Goal: Task Accomplishment & Management: Use online tool/utility

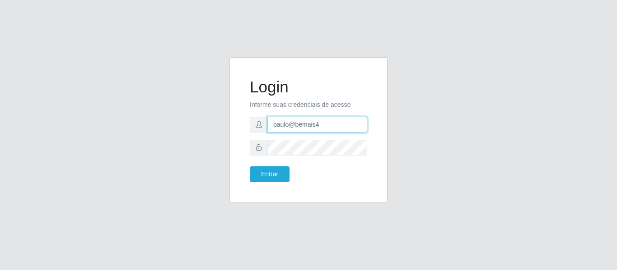
drag, startPoint x: 321, startPoint y: 127, endPoint x: 274, endPoint y: 107, distance: 51.0
click at [269, 117] on input "paulo@bemais4" at bounding box center [317, 125] width 100 height 16
type input "juliomarques@carone"
click at [250, 167] on button "Entrar" at bounding box center [270, 175] width 40 height 16
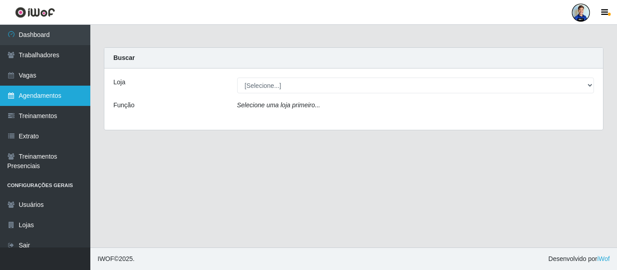
click at [57, 89] on link "Agendamentos" at bounding box center [45, 96] width 90 height 20
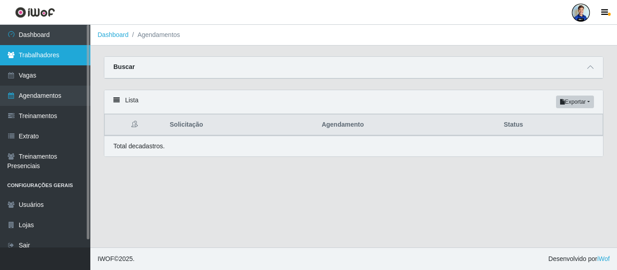
click at [54, 50] on link "Trabalhadores" at bounding box center [45, 55] width 90 height 20
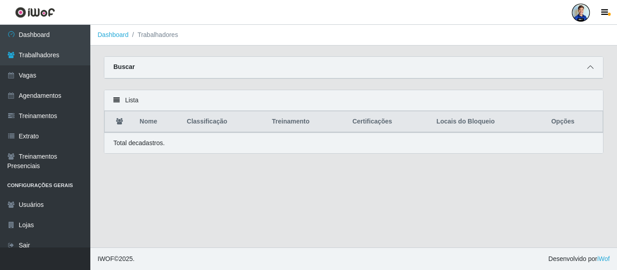
click at [586, 70] on span at bounding box center [590, 67] width 11 height 10
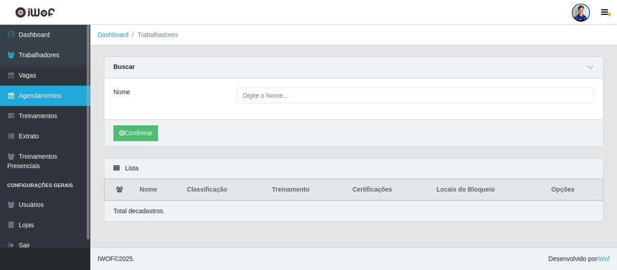
click at [41, 93] on link "Agendamentos" at bounding box center [45, 96] width 90 height 20
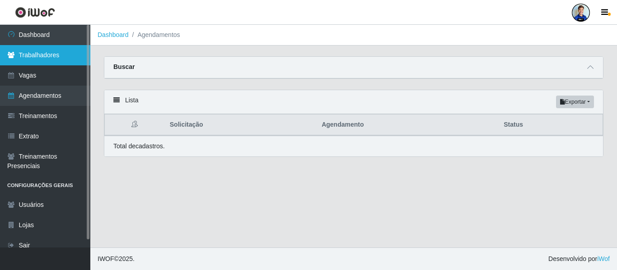
click at [41, 63] on link "Trabalhadores" at bounding box center [45, 55] width 90 height 20
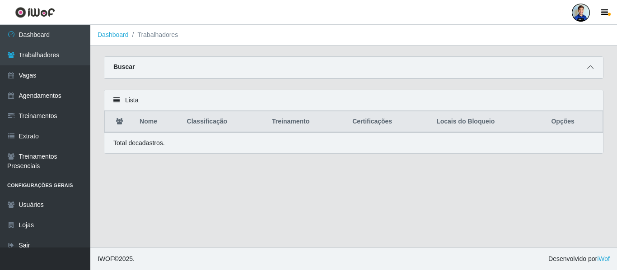
click at [588, 67] on icon at bounding box center [590, 67] width 6 height 6
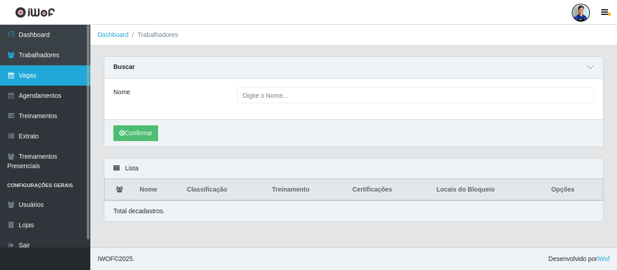
click at [31, 68] on link "Vagas" at bounding box center [45, 75] width 90 height 20
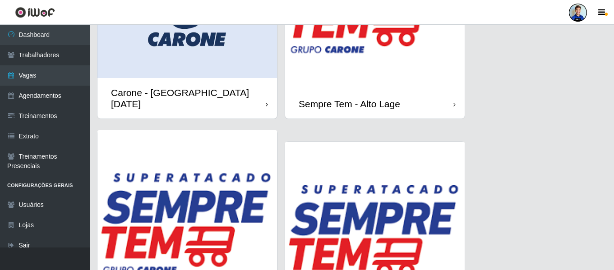
scroll to position [730, 0]
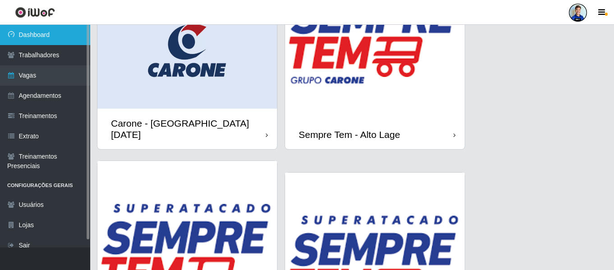
click at [44, 36] on link "Dashboard" at bounding box center [45, 35] width 90 height 20
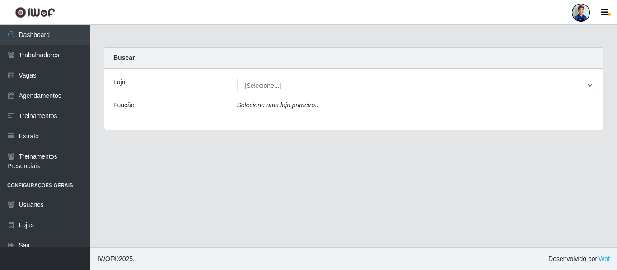
click at [523, 75] on div "Loja [Selecione...] [GEOGRAPHIC_DATA] - [GEOGRAPHIC_DATA] [GEOGRAPHIC_DATA] - […" at bounding box center [353, 99] width 498 height 61
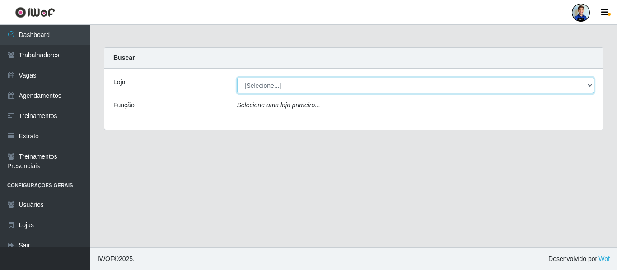
drag, startPoint x: 515, startPoint y: 81, endPoint x: 501, endPoint y: 83, distance: 14.5
click at [515, 81] on select "[Selecione...] [GEOGRAPHIC_DATA] - [GEOGRAPHIC_DATA] [GEOGRAPHIC_DATA] - [GEOGR…" at bounding box center [415, 86] width 357 height 16
click at [237, 78] on select "[Selecione...] [GEOGRAPHIC_DATA] - [GEOGRAPHIC_DATA] [GEOGRAPHIC_DATA] - [GEOGR…" at bounding box center [415, 86] width 357 height 16
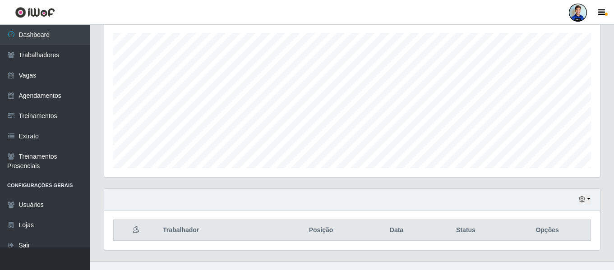
scroll to position [168, 0]
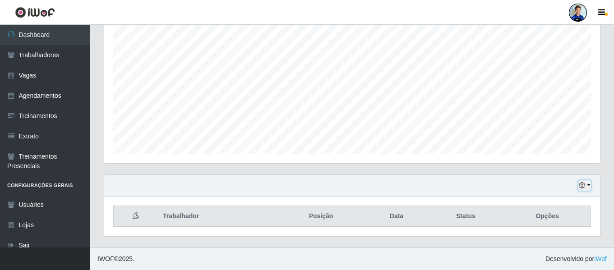
click at [583, 188] on icon "button" at bounding box center [582, 185] width 6 height 6
click at [585, 187] on icon "button" at bounding box center [582, 185] width 6 height 6
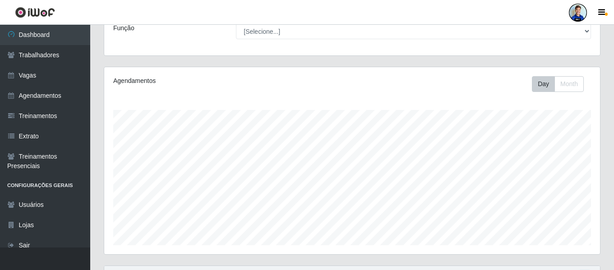
scroll to position [0, 0]
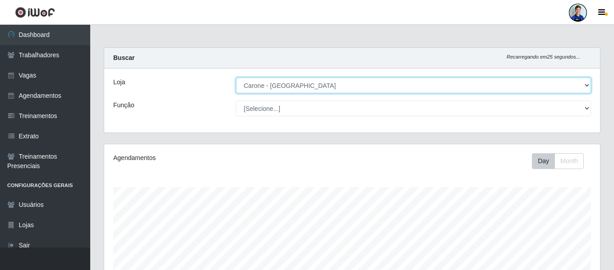
drag, startPoint x: 311, startPoint y: 82, endPoint x: 298, endPoint y: 91, distance: 15.6
click at [311, 82] on select "[Selecione...] [GEOGRAPHIC_DATA] - [GEOGRAPHIC_DATA] [GEOGRAPHIC_DATA] - [GEOGR…" at bounding box center [413, 86] width 355 height 16
click at [236, 78] on select "[Selecione...] [GEOGRAPHIC_DATA] - [GEOGRAPHIC_DATA] [GEOGRAPHIC_DATA] - [GEOGR…" at bounding box center [413, 86] width 355 height 16
click at [268, 80] on select "[Selecione...] [GEOGRAPHIC_DATA] - [GEOGRAPHIC_DATA] [GEOGRAPHIC_DATA] - [GEOGR…" at bounding box center [413, 86] width 355 height 16
click at [236, 78] on select "[Selecione...] [GEOGRAPHIC_DATA] - [GEOGRAPHIC_DATA] [GEOGRAPHIC_DATA] - [GEOGR…" at bounding box center [413, 86] width 355 height 16
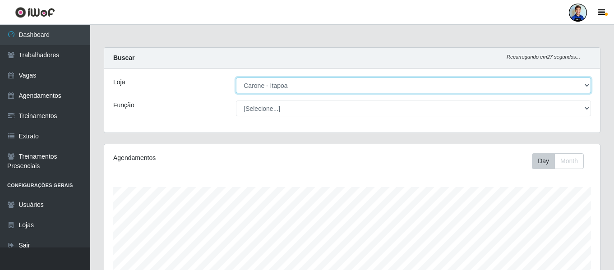
click at [272, 86] on select "[Selecione...] [GEOGRAPHIC_DATA] - [GEOGRAPHIC_DATA] [GEOGRAPHIC_DATA] - [GEOGR…" at bounding box center [413, 86] width 355 height 16
click at [236, 78] on select "[Selecione...] [GEOGRAPHIC_DATA] - [GEOGRAPHIC_DATA] [GEOGRAPHIC_DATA] - [GEOGR…" at bounding box center [413, 86] width 355 height 16
click at [291, 79] on select "[Selecione...] [GEOGRAPHIC_DATA] - [GEOGRAPHIC_DATA] [GEOGRAPHIC_DATA] - [GEOGR…" at bounding box center [413, 86] width 355 height 16
click at [236, 78] on select "[Selecione...] [GEOGRAPHIC_DATA] - [GEOGRAPHIC_DATA] [GEOGRAPHIC_DATA] - [GEOGR…" at bounding box center [413, 86] width 355 height 16
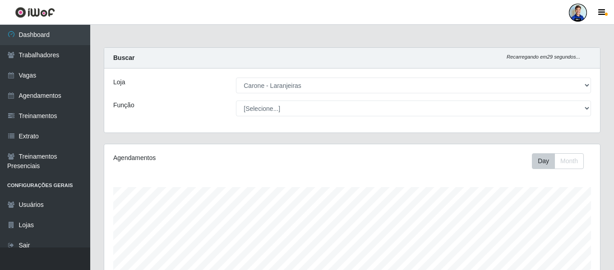
click at [274, 65] on div "Buscar Recarregando em 29 segundos..." at bounding box center [352, 58] width 496 height 21
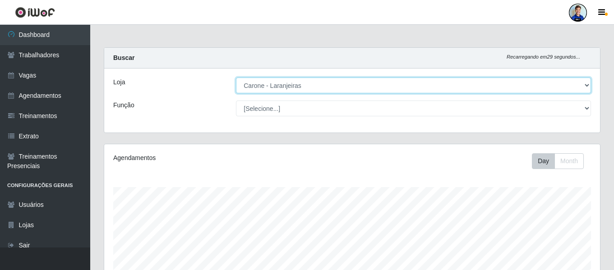
click at [274, 85] on select "[Selecione...] [GEOGRAPHIC_DATA] - [GEOGRAPHIC_DATA] [GEOGRAPHIC_DATA] - [GEOGR…" at bounding box center [413, 86] width 355 height 16
click at [236, 78] on select "[Selecione...] [GEOGRAPHIC_DATA] - [GEOGRAPHIC_DATA] [GEOGRAPHIC_DATA] - [GEOGR…" at bounding box center [413, 86] width 355 height 16
click at [297, 85] on select "[Selecione...] [GEOGRAPHIC_DATA] - [GEOGRAPHIC_DATA] [GEOGRAPHIC_DATA] - [GEOGR…" at bounding box center [413, 86] width 355 height 16
click at [236, 78] on select "[Selecione...] [GEOGRAPHIC_DATA] - [GEOGRAPHIC_DATA] [GEOGRAPHIC_DATA] - [GEOGR…" at bounding box center [413, 86] width 355 height 16
click at [277, 91] on select "[Selecione...] [GEOGRAPHIC_DATA] - [GEOGRAPHIC_DATA] [GEOGRAPHIC_DATA] - [GEOGR…" at bounding box center [413, 86] width 355 height 16
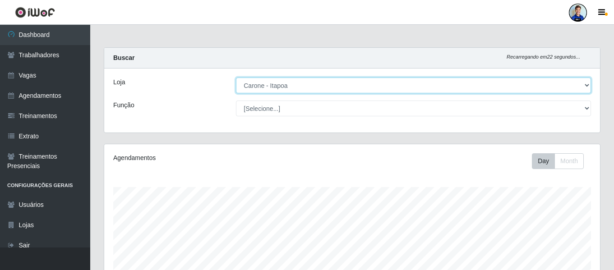
click at [280, 92] on select "[Selecione...] [GEOGRAPHIC_DATA] - [GEOGRAPHIC_DATA] [GEOGRAPHIC_DATA] - [GEOGR…" at bounding box center [413, 86] width 355 height 16
click at [236, 78] on select "[Selecione...] [GEOGRAPHIC_DATA] - [GEOGRAPHIC_DATA] [GEOGRAPHIC_DATA] - [GEOGR…" at bounding box center [413, 86] width 355 height 16
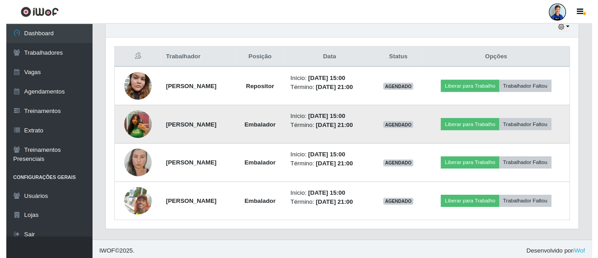
scroll to position [329, 0]
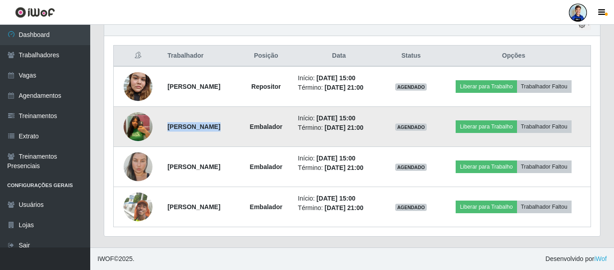
drag, startPoint x: 159, startPoint y: 132, endPoint x: 200, endPoint y: 124, distance: 41.4
click at [200, 124] on td "[PERSON_NAME]" at bounding box center [201, 127] width 78 height 40
click at [201, 125] on strong "[PERSON_NAME]" at bounding box center [193, 126] width 53 height 7
drag, startPoint x: 160, startPoint y: 126, endPoint x: 198, endPoint y: 128, distance: 37.9
click at [198, 128] on strong "[PERSON_NAME]" at bounding box center [193, 126] width 53 height 7
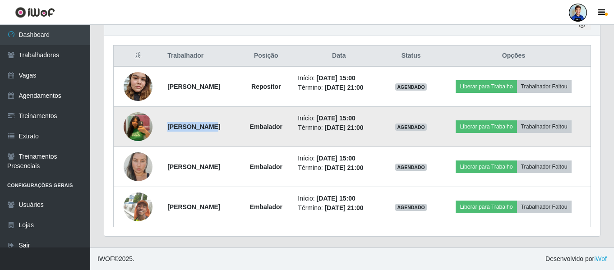
copy strong "[PERSON_NAME]"
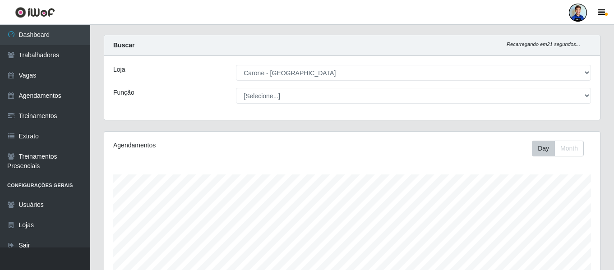
scroll to position [0, 0]
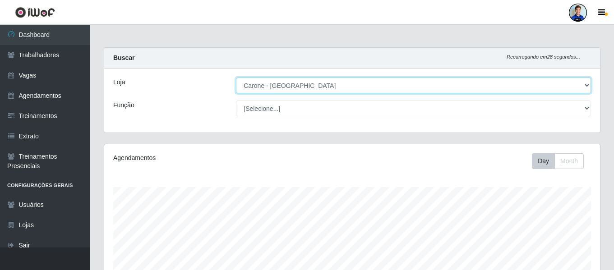
click at [320, 87] on select "[Selecione...] [GEOGRAPHIC_DATA] - [GEOGRAPHIC_DATA] [GEOGRAPHIC_DATA] - [GEOGR…" at bounding box center [413, 86] width 355 height 16
click at [236, 78] on select "[Selecione...] [GEOGRAPHIC_DATA] - [GEOGRAPHIC_DATA] [GEOGRAPHIC_DATA] - [GEOGR…" at bounding box center [413, 86] width 355 height 16
click at [330, 88] on select "[Selecione...] [GEOGRAPHIC_DATA] - [GEOGRAPHIC_DATA] [GEOGRAPHIC_DATA] - [GEOGR…" at bounding box center [413, 86] width 355 height 16
click at [312, 85] on select "[Selecione...] [GEOGRAPHIC_DATA] - [GEOGRAPHIC_DATA] [GEOGRAPHIC_DATA] - [GEOGR…" at bounding box center [413, 86] width 355 height 16
select select "532"
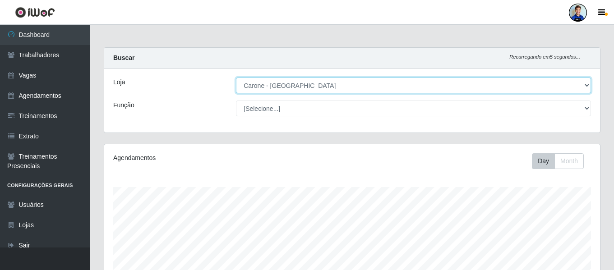
click at [236, 78] on select "[Selecione...] [GEOGRAPHIC_DATA] - [GEOGRAPHIC_DATA] [GEOGRAPHIC_DATA] - [GEOGR…" at bounding box center [413, 86] width 355 height 16
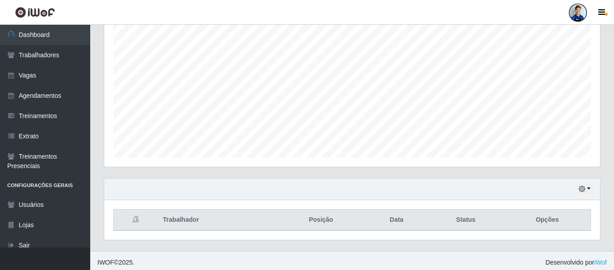
scroll to position [168, 0]
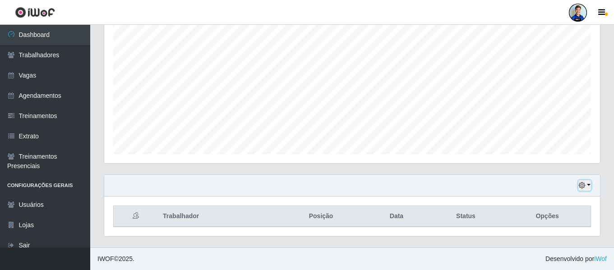
click at [584, 187] on icon "button" at bounding box center [582, 185] width 6 height 6
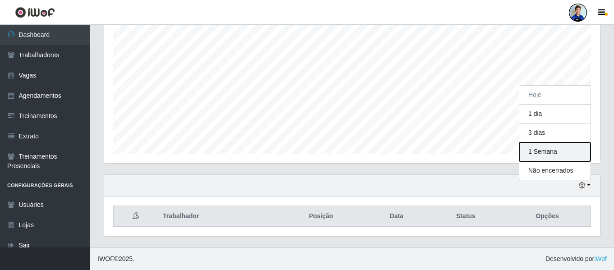
click at [547, 148] on button "1 Semana" at bounding box center [555, 152] width 71 height 19
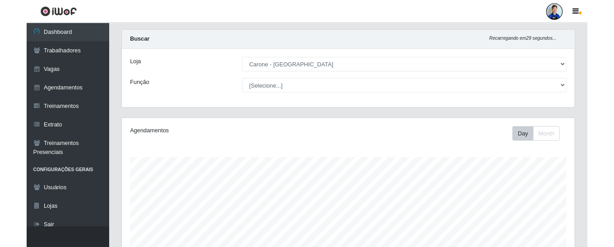
scroll to position [0, 0]
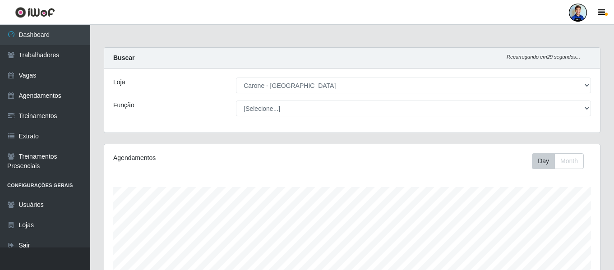
click at [578, 14] on div at bounding box center [578, 13] width 18 height 18
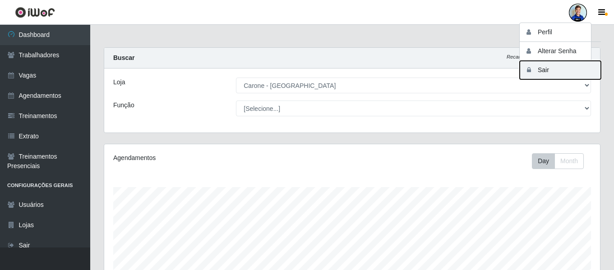
click at [545, 75] on button "Sair" at bounding box center [560, 70] width 81 height 19
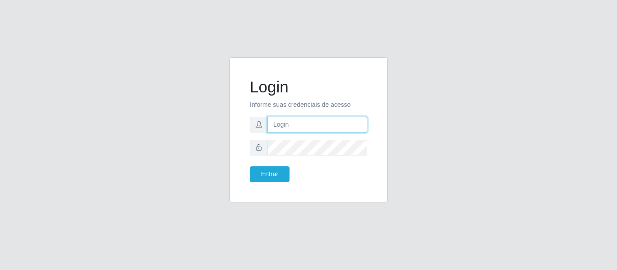
type input "paulo@bemais4"
drag, startPoint x: 325, startPoint y: 125, endPoint x: 254, endPoint y: 134, distance: 72.3
click at [254, 134] on form "Login Informe suas credenciais de acesso paulo@bemais4 Entrar" at bounding box center [308, 130] width 117 height 105
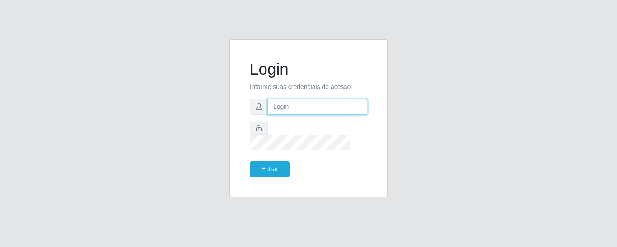
click at [306, 115] on input "text" at bounding box center [317, 107] width 100 height 16
type input "juliomarques@carone"
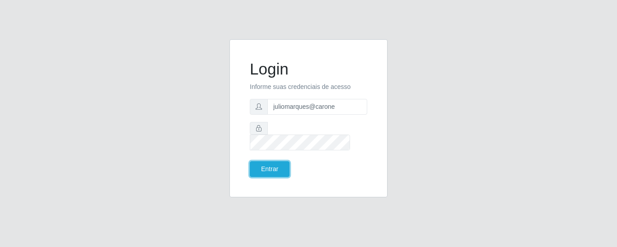
click at [250, 161] on button "Entrar" at bounding box center [270, 169] width 40 height 16
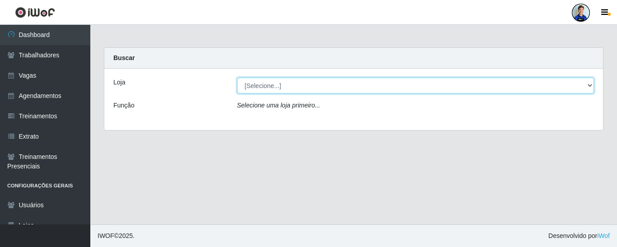
click at [292, 87] on select "[Selecione...] [GEOGRAPHIC_DATA] - [GEOGRAPHIC_DATA] [GEOGRAPHIC_DATA] - [GEOGR…" at bounding box center [415, 86] width 357 height 16
select select "532"
click at [237, 78] on select "[Selecione...] [GEOGRAPHIC_DATA] - [GEOGRAPHIC_DATA] [GEOGRAPHIC_DATA] - [GEOGR…" at bounding box center [415, 86] width 357 height 16
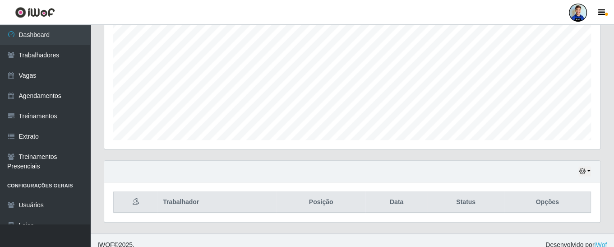
scroll to position [190, 0]
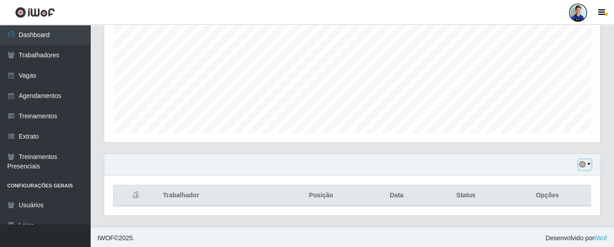
click at [583, 162] on icon "button" at bounding box center [582, 164] width 6 height 6
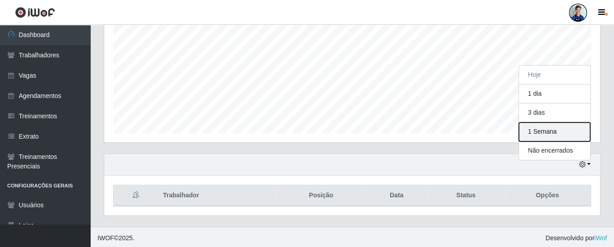
click at [542, 128] on button "1 Semana" at bounding box center [554, 131] width 71 height 19
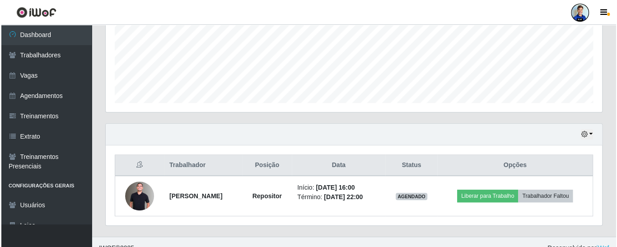
scroll to position [230, 0]
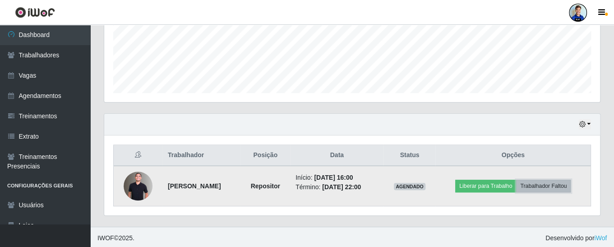
click at [547, 183] on button "Trabalhador Faltou" at bounding box center [543, 186] width 55 height 13
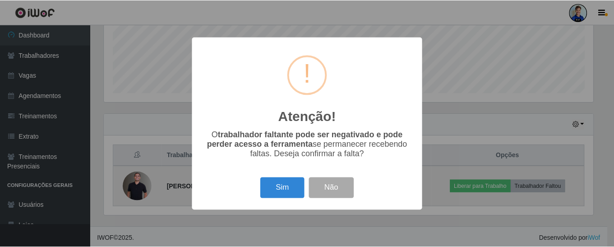
scroll to position [187, 492]
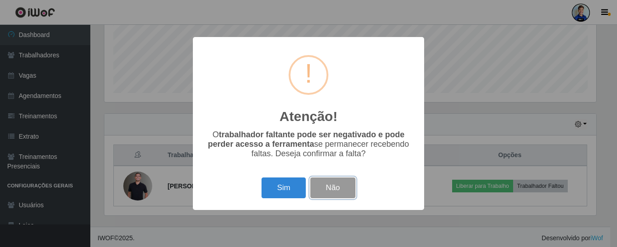
click at [334, 185] on button "Não" at bounding box center [332, 187] width 45 height 21
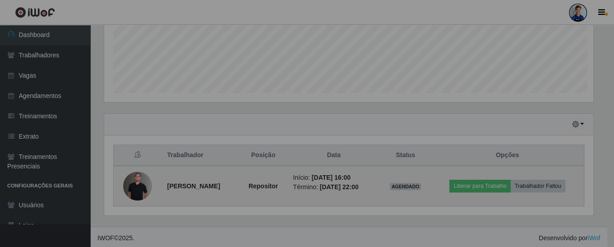
scroll to position [187, 496]
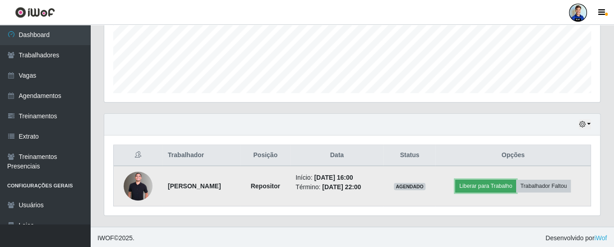
click at [490, 185] on button "Liberar para Trabalho" at bounding box center [485, 186] width 61 height 13
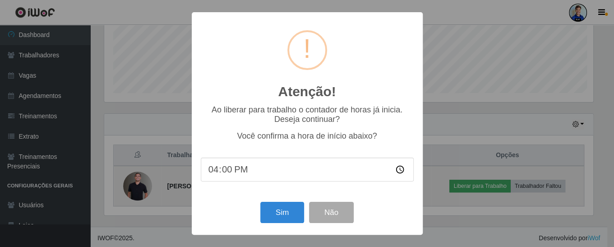
scroll to position [187, 492]
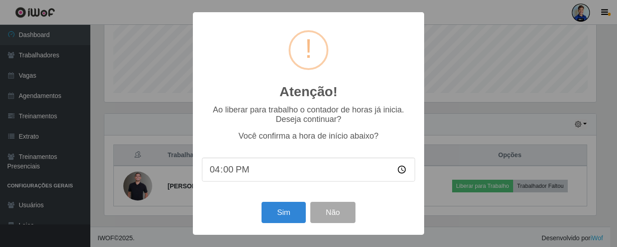
click at [225, 172] on input "16:00" at bounding box center [308, 170] width 213 height 24
type input "16:15"
click at [338, 216] on button "Não" at bounding box center [332, 212] width 45 height 21
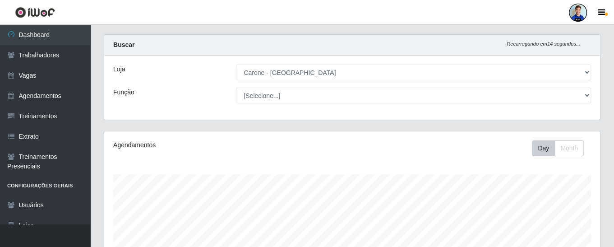
scroll to position [0, 0]
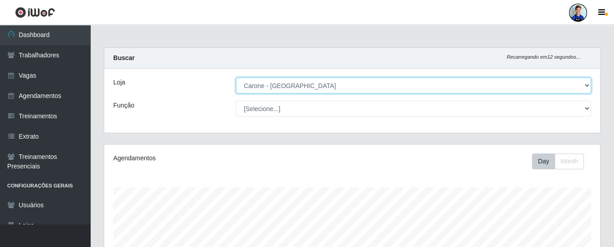
click at [587, 83] on select "[Selecione...] [GEOGRAPHIC_DATA] - [GEOGRAPHIC_DATA] [GEOGRAPHIC_DATA] - [GEOGR…" at bounding box center [413, 86] width 355 height 16
select select "505"
click at [236, 78] on select "[Selecione...] [GEOGRAPHIC_DATA] - [GEOGRAPHIC_DATA] [GEOGRAPHIC_DATA] - [GEOGR…" at bounding box center [413, 86] width 355 height 16
click at [262, 84] on select "[Selecione...] [GEOGRAPHIC_DATA] - [GEOGRAPHIC_DATA] [GEOGRAPHIC_DATA] - [GEOGR…" at bounding box center [413, 86] width 355 height 16
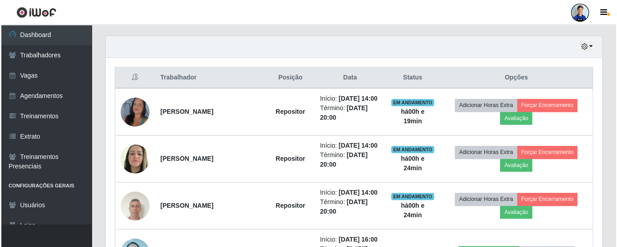
scroll to position [320, 0]
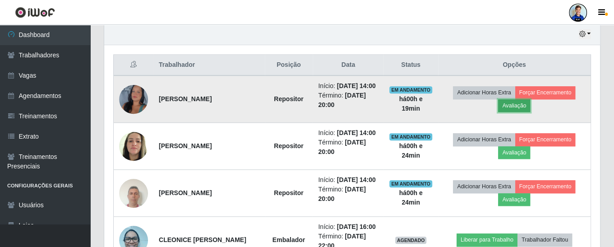
click at [520, 109] on button "Avaliação" at bounding box center [514, 105] width 32 height 13
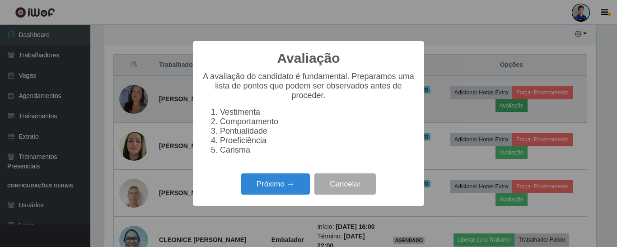
scroll to position [187, 492]
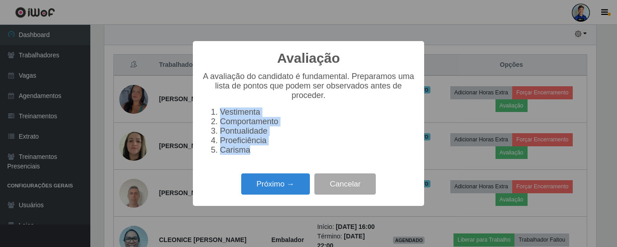
drag, startPoint x: 251, startPoint y: 151, endPoint x: 210, endPoint y: 112, distance: 56.5
click at [210, 112] on ol "Vestimenta Comportamento Pontualidade Proeficiência Carisma" at bounding box center [308, 130] width 213 height 47
click at [218, 104] on div "A avaliação do candidato é fundamental. Preparamos uma lista de pontos que pode…" at bounding box center [308, 113] width 213 height 83
drag, startPoint x: 219, startPoint y: 113, endPoint x: 248, endPoint y: 156, distance: 52.1
click at [248, 155] on ol "Vestimenta Comportamento Pontualidade Proeficiência Carisma" at bounding box center [308, 130] width 213 height 47
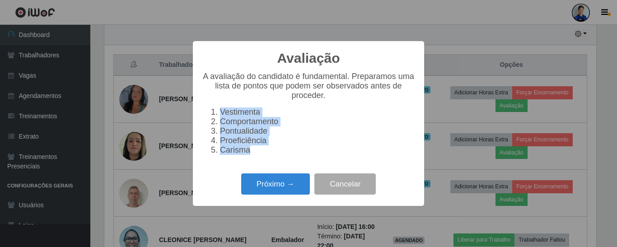
click at [249, 155] on li "Carisma" at bounding box center [317, 149] width 195 height 9
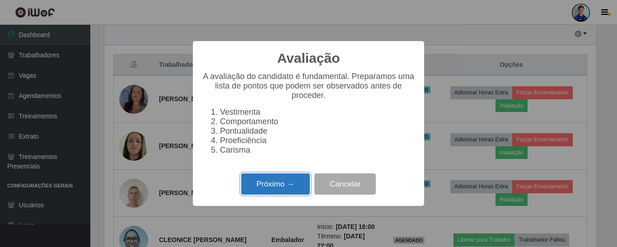
click at [278, 185] on button "Próximo →" at bounding box center [275, 183] width 69 height 21
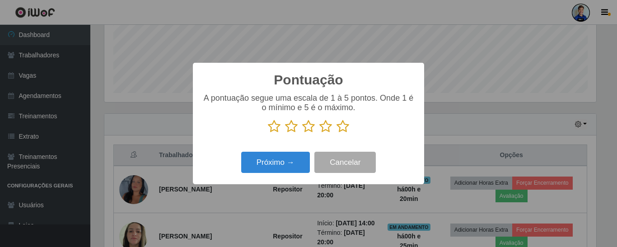
scroll to position [320, 0]
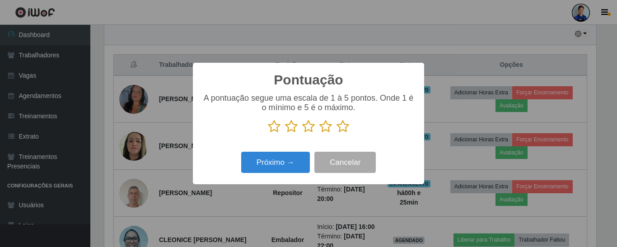
click at [342, 125] on icon at bounding box center [342, 127] width 13 height 14
click at [336, 133] on input "radio" at bounding box center [336, 133] width 0 height 0
click at [277, 130] on icon at bounding box center [274, 127] width 13 height 14
click at [268, 133] on input "radio" at bounding box center [268, 133] width 0 height 0
click at [292, 127] on icon at bounding box center [291, 127] width 13 height 14
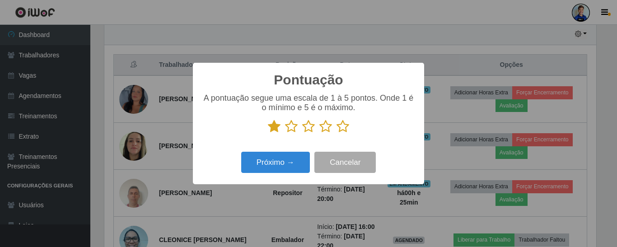
click at [285, 133] on input "radio" at bounding box center [285, 133] width 0 height 0
click at [326, 132] on icon at bounding box center [325, 127] width 13 height 14
click at [319, 133] on input "radio" at bounding box center [319, 133] width 0 height 0
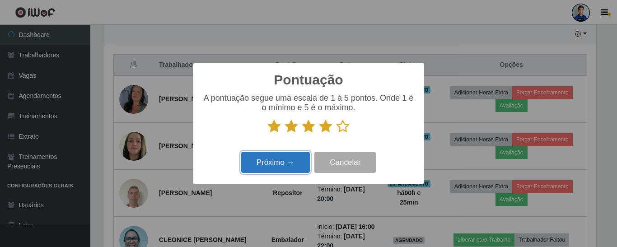
click at [292, 165] on button "Próximo →" at bounding box center [275, 162] width 69 height 21
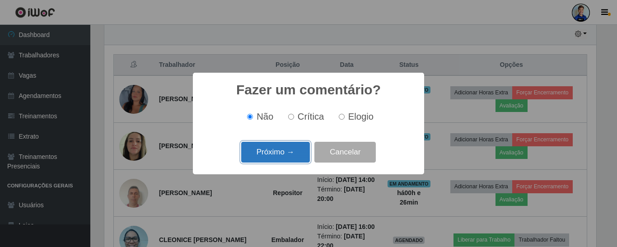
click at [262, 150] on button "Próximo →" at bounding box center [275, 152] width 69 height 21
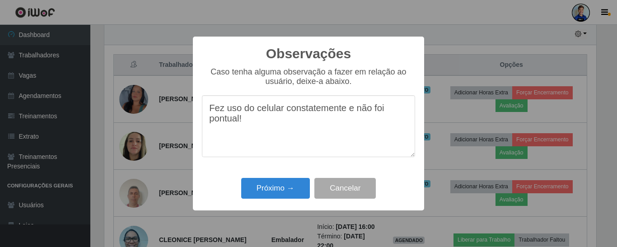
type textarea "Fez uso do celular constatemente e não foi pontual!"
click at [332, 185] on button "Cancelar" at bounding box center [344, 188] width 61 height 21
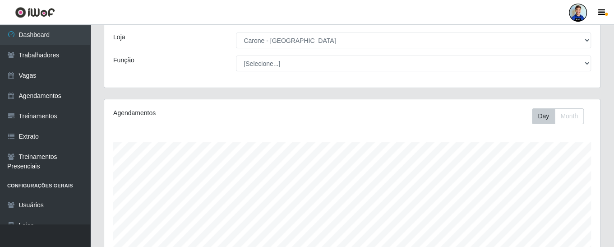
scroll to position [4, 0]
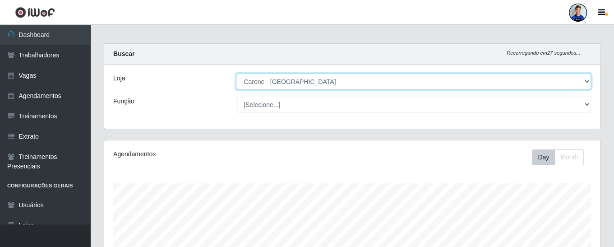
click at [289, 76] on select "[Selecione...] [GEOGRAPHIC_DATA] - [GEOGRAPHIC_DATA] [GEOGRAPHIC_DATA] - [GEOGR…" at bounding box center [413, 82] width 355 height 16
click at [236, 74] on select "[Selecione...] [GEOGRAPHIC_DATA] - [GEOGRAPHIC_DATA] [GEOGRAPHIC_DATA] - [GEOGR…" at bounding box center [413, 82] width 355 height 16
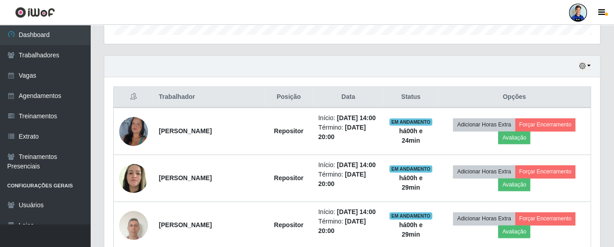
scroll to position [275, 0]
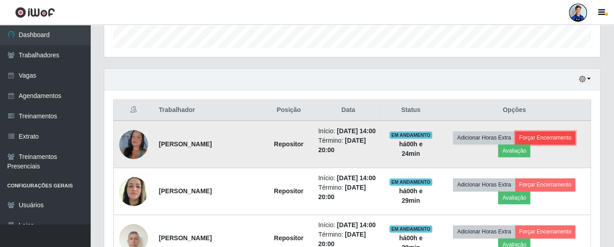
click at [558, 142] on button "Forçar Encerramento" at bounding box center [545, 137] width 60 height 13
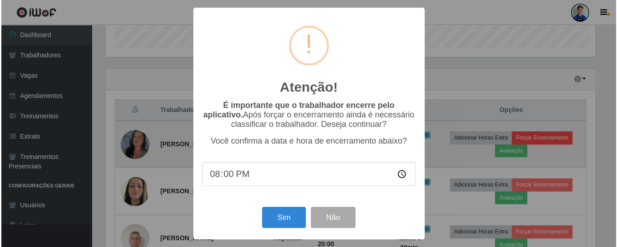
scroll to position [187, 492]
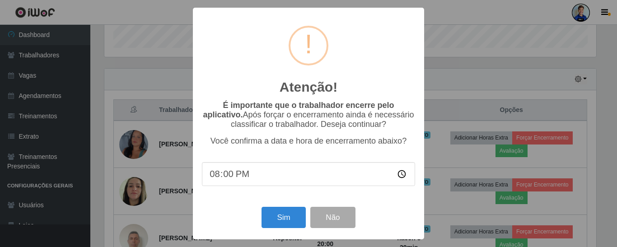
click at [225, 180] on input "20:00" at bounding box center [308, 174] width 213 height 24
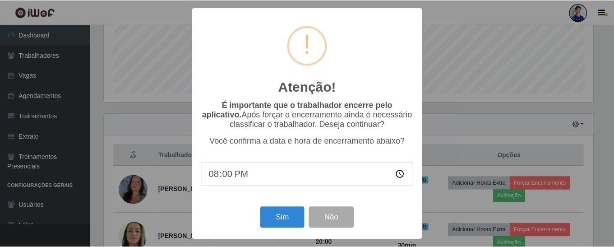
scroll to position [275, 0]
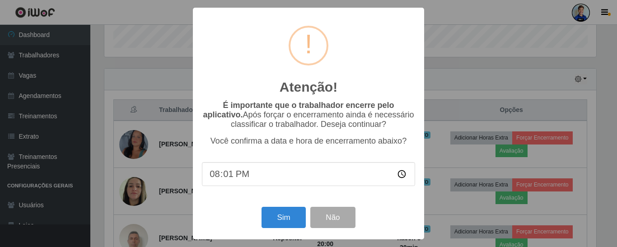
type input "20:15"
click at [338, 220] on button "Não" at bounding box center [332, 217] width 45 height 21
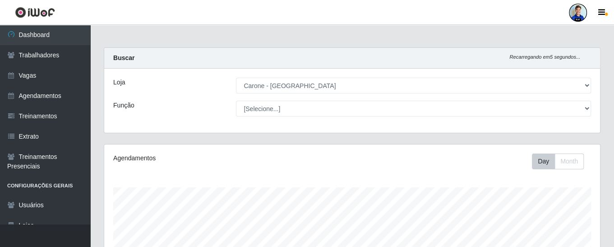
scroll to position [0, 0]
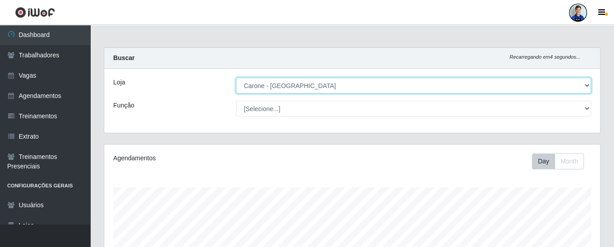
click at [311, 87] on select "[Selecione...] [GEOGRAPHIC_DATA] - [GEOGRAPHIC_DATA] [GEOGRAPHIC_DATA] - [GEOGR…" at bounding box center [413, 86] width 355 height 16
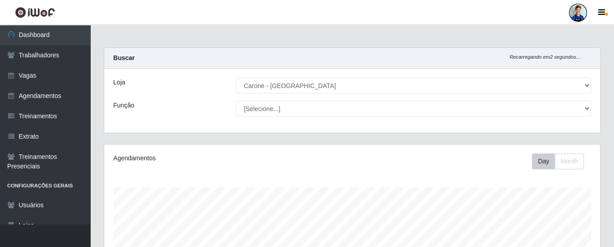
click at [215, 69] on div "Loja [Selecione...] [GEOGRAPHIC_DATA] - [GEOGRAPHIC_DATA] [GEOGRAPHIC_DATA] - […" at bounding box center [352, 101] width 496 height 64
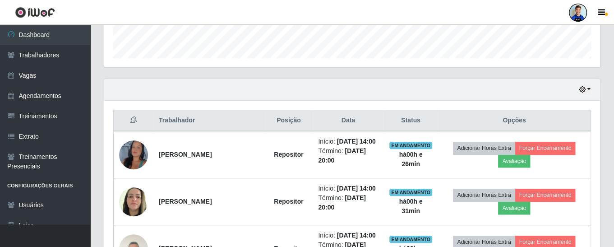
scroll to position [316, 0]
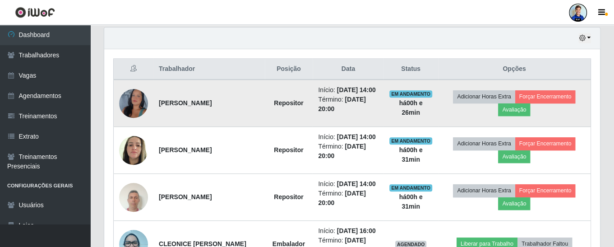
drag, startPoint x: 157, startPoint y: 104, endPoint x: 267, endPoint y: 110, distance: 110.3
click at [265, 110] on td "[PERSON_NAME]" at bounding box center [208, 102] width 111 height 47
drag, startPoint x: 321, startPoint y: 88, endPoint x: 349, endPoint y: 108, distance: 34.3
click at [369, 95] on li "Início: [DATE] 14:00" at bounding box center [348, 89] width 60 height 9
drag, startPoint x: 319, startPoint y: 110, endPoint x: 366, endPoint y: 119, distance: 47.9
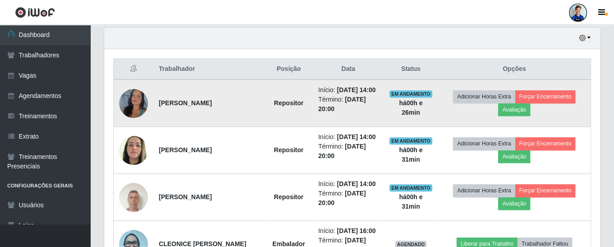
click at [366, 119] on td "Início: [DATE] 14:00 Término: [DATE] 20:00" at bounding box center [348, 102] width 71 height 47
click at [354, 95] on li "Início: [DATE] 14:00" at bounding box center [348, 89] width 60 height 9
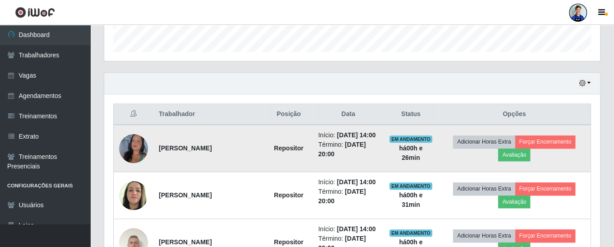
drag, startPoint x: 320, startPoint y: 130, endPoint x: 368, endPoint y: 169, distance: 61.3
click at [368, 169] on td "Início: [DATE] 14:00 Término: [DATE] 20:00" at bounding box center [348, 148] width 71 height 47
click at [342, 139] on li "Início: [DATE] 14:00" at bounding box center [348, 134] width 60 height 9
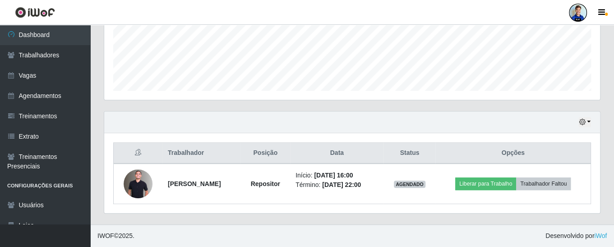
scroll to position [230, 0]
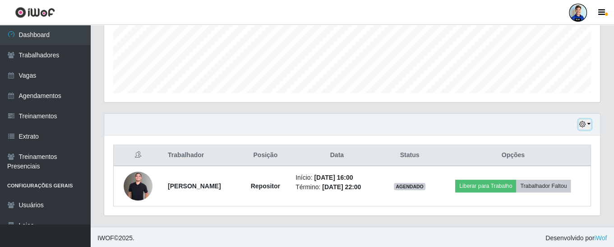
click at [583, 127] on button "button" at bounding box center [585, 124] width 13 height 10
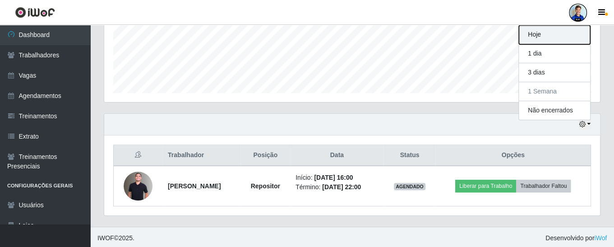
click at [551, 37] on button "Hoje" at bounding box center [554, 34] width 71 height 19
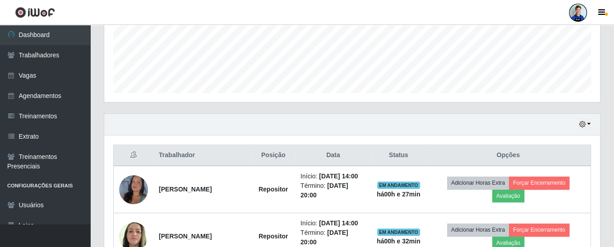
scroll to position [275, 0]
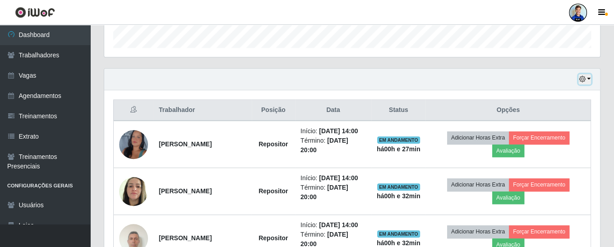
click at [583, 77] on icon "button" at bounding box center [582, 79] width 6 height 6
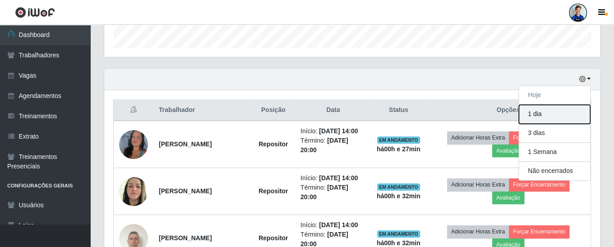
click at [542, 117] on button "1 dia" at bounding box center [554, 114] width 71 height 19
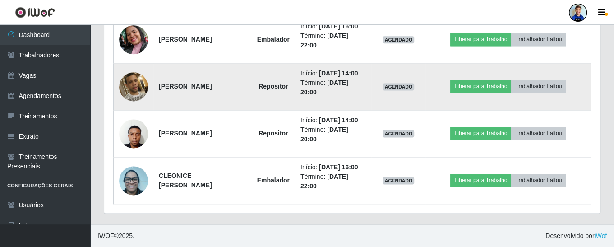
scroll to position [636, 0]
drag, startPoint x: 160, startPoint y: 121, endPoint x: 244, endPoint y: 121, distance: 84.4
click at [244, 110] on td "[PERSON_NAME]" at bounding box center [202, 86] width 98 height 47
drag, startPoint x: 336, startPoint y: 105, endPoint x: 338, endPoint y: 117, distance: 12.3
click at [338, 78] on li "Início: [DATE] 14:00" at bounding box center [333, 73] width 65 height 9
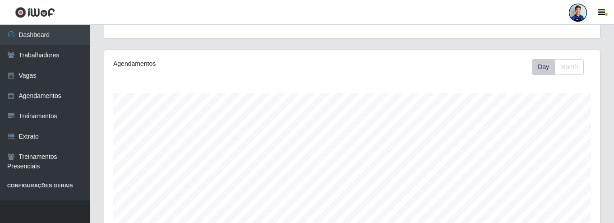
scroll to position [187, 496]
